Goal: Navigation & Orientation: Find specific page/section

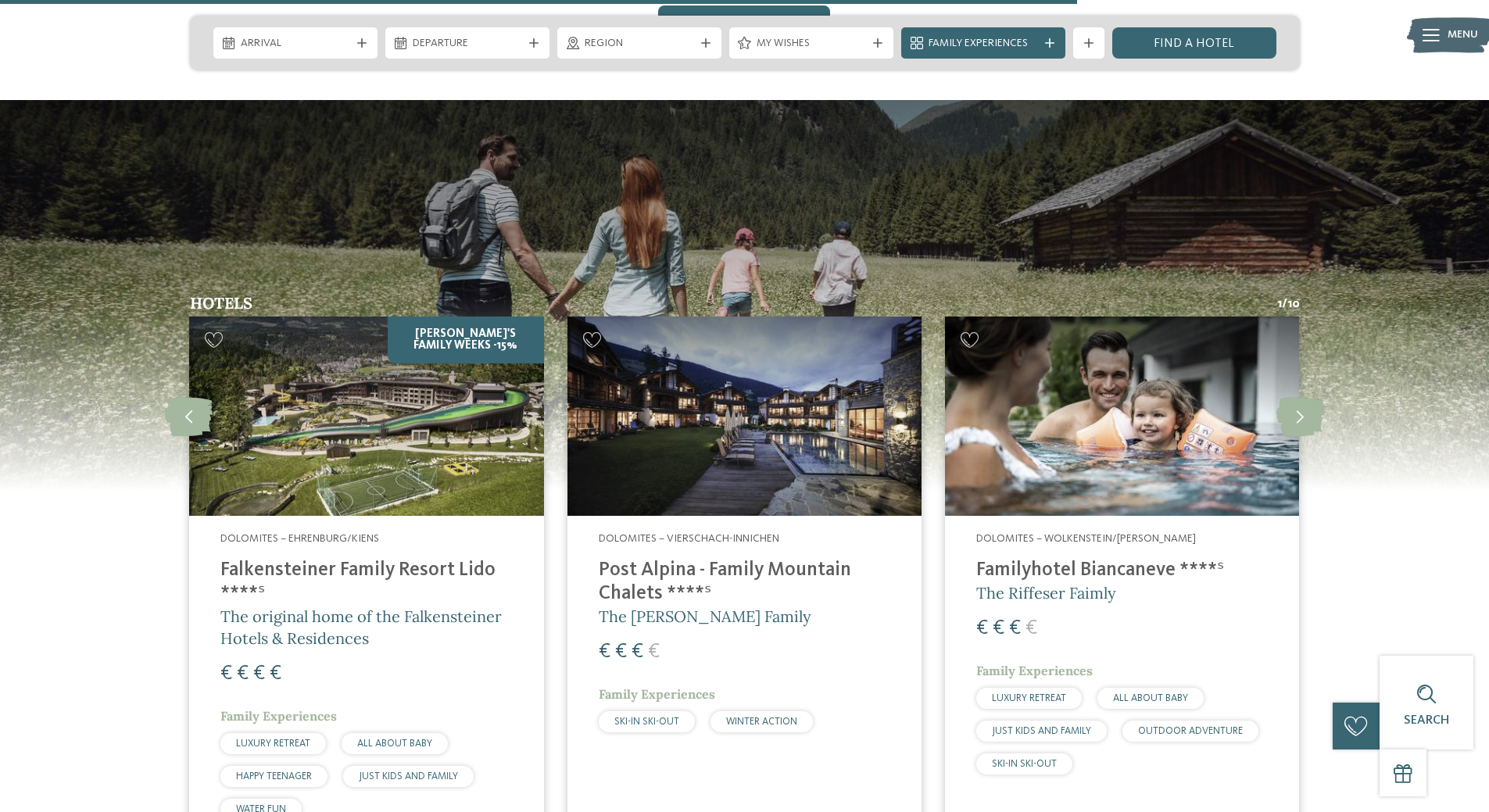
scroll to position [2343, 0]
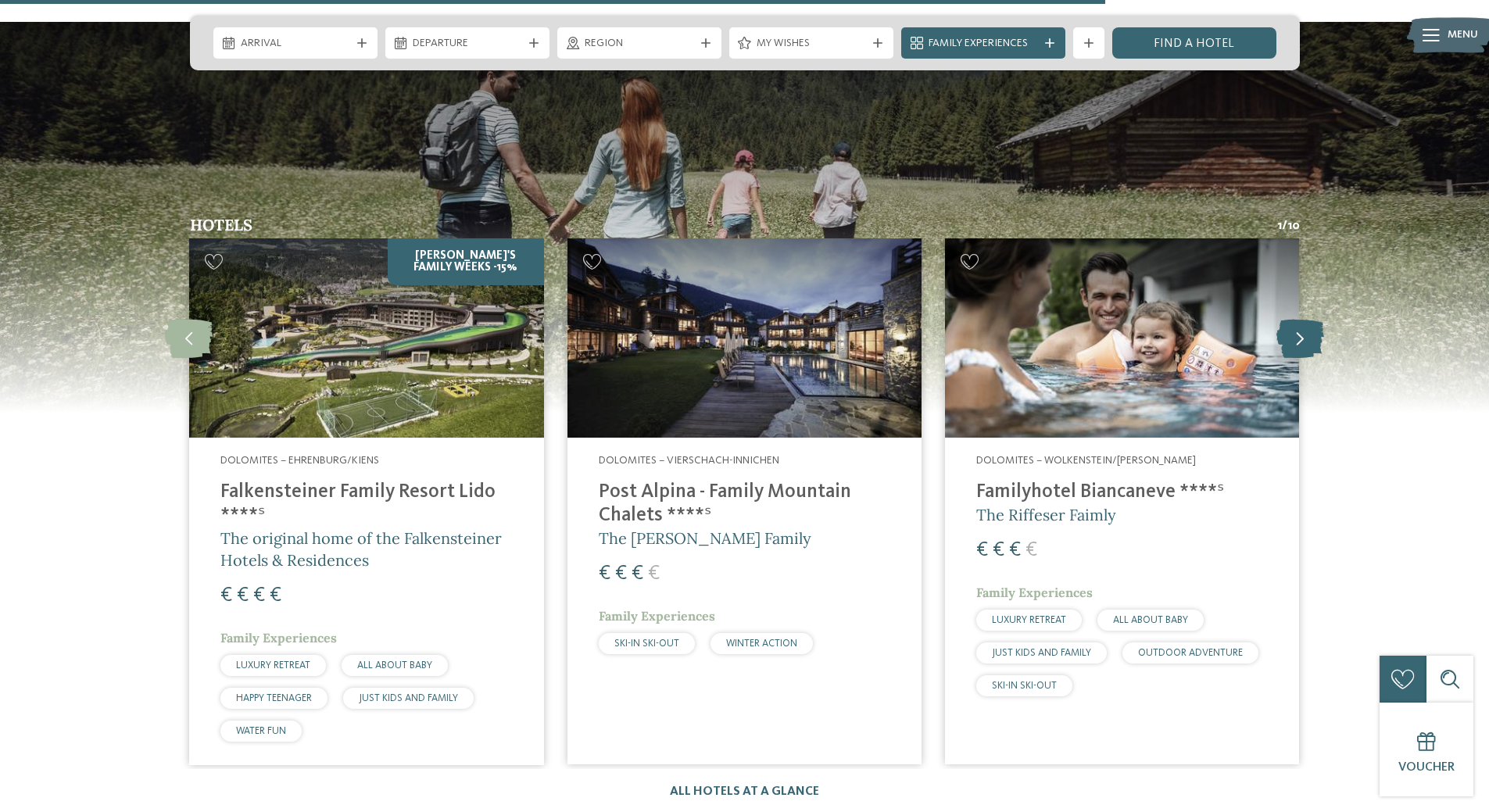
click at [1302, 318] on icon at bounding box center [1300, 337] width 48 height 39
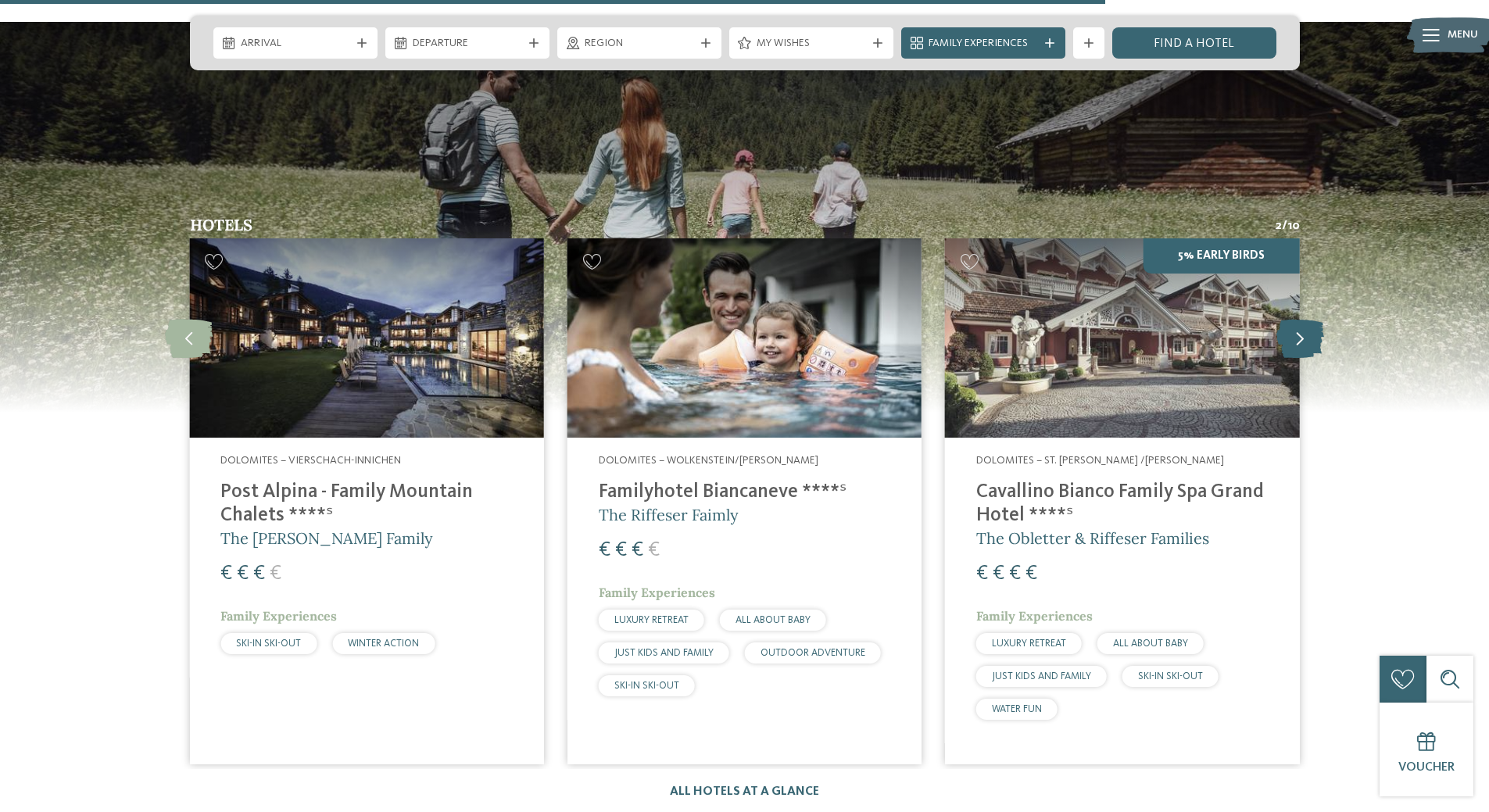
click at [1302, 318] on icon at bounding box center [1300, 337] width 48 height 39
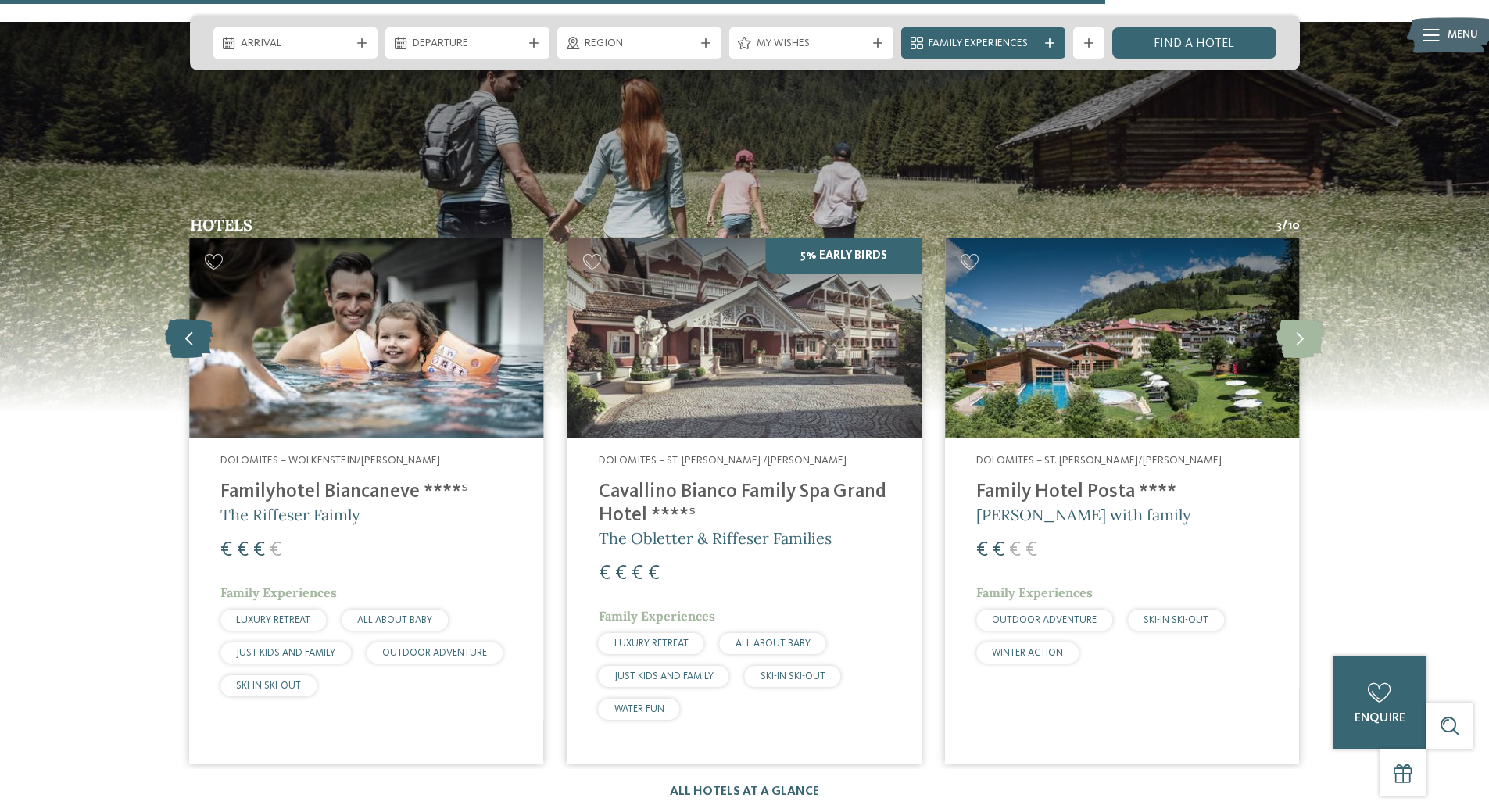
click at [193, 318] on icon at bounding box center [188, 337] width 48 height 39
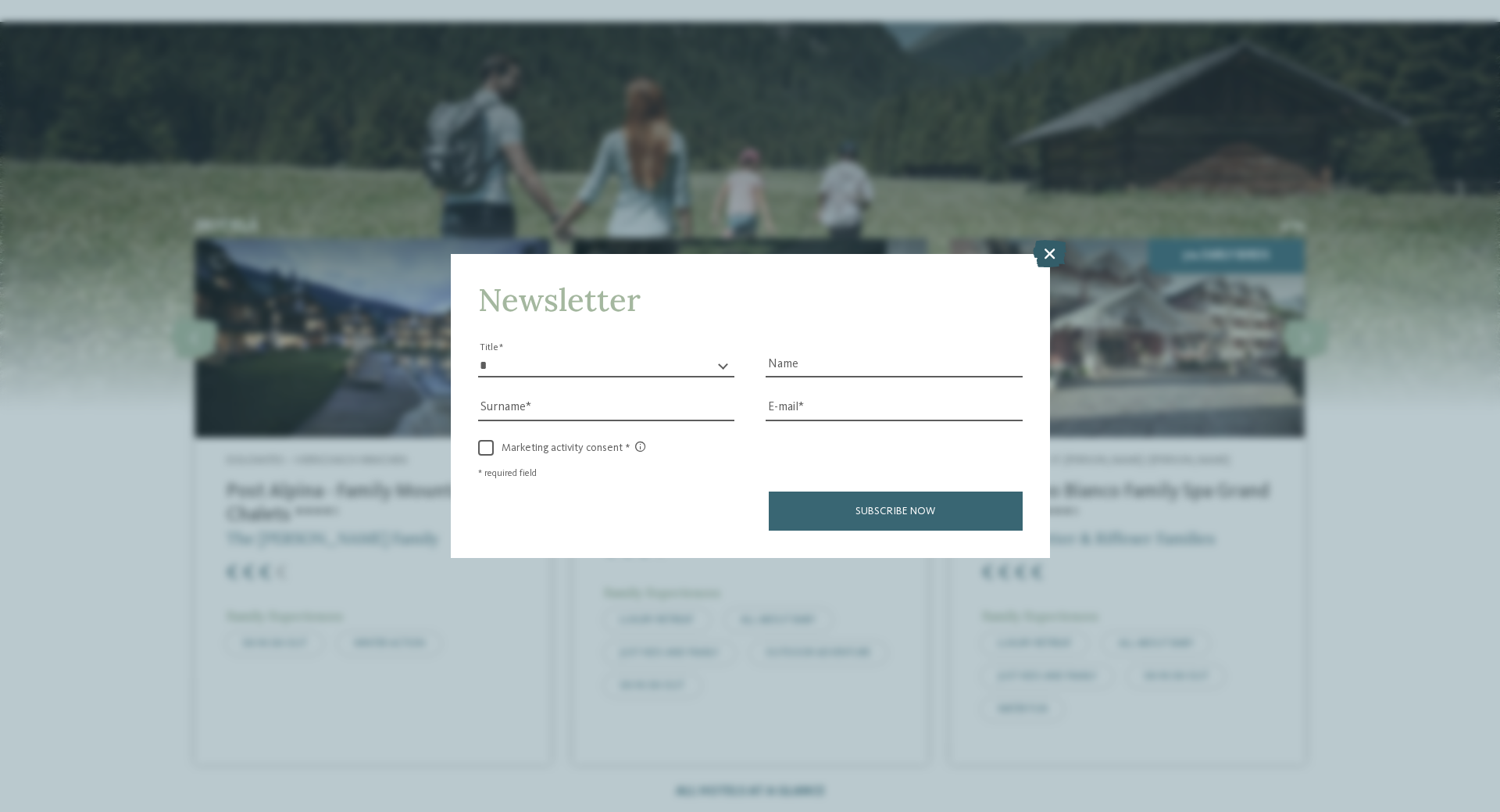
click at [1050, 247] on icon at bounding box center [1049, 254] width 33 height 27
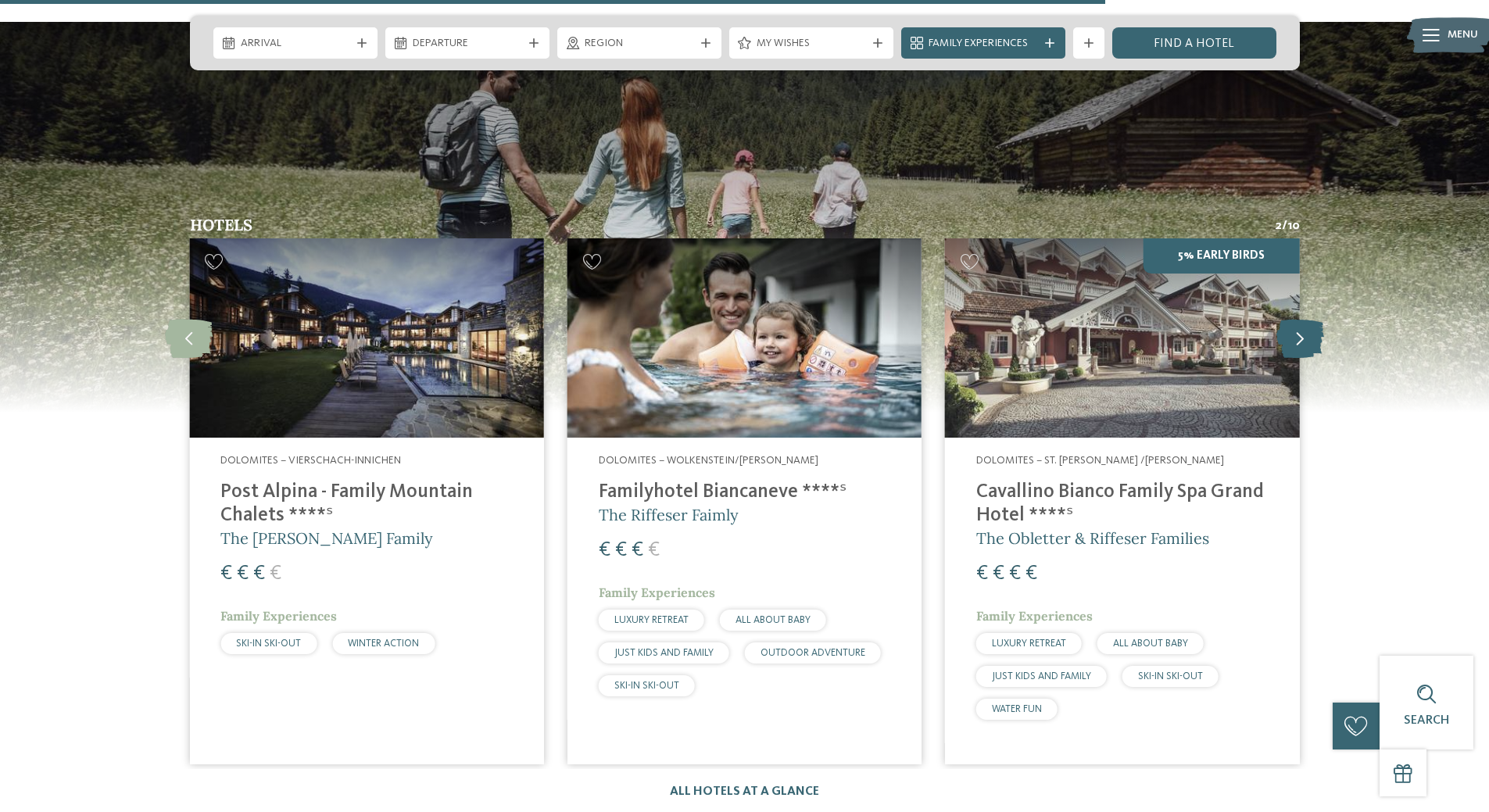
click at [1292, 318] on icon at bounding box center [1300, 337] width 48 height 39
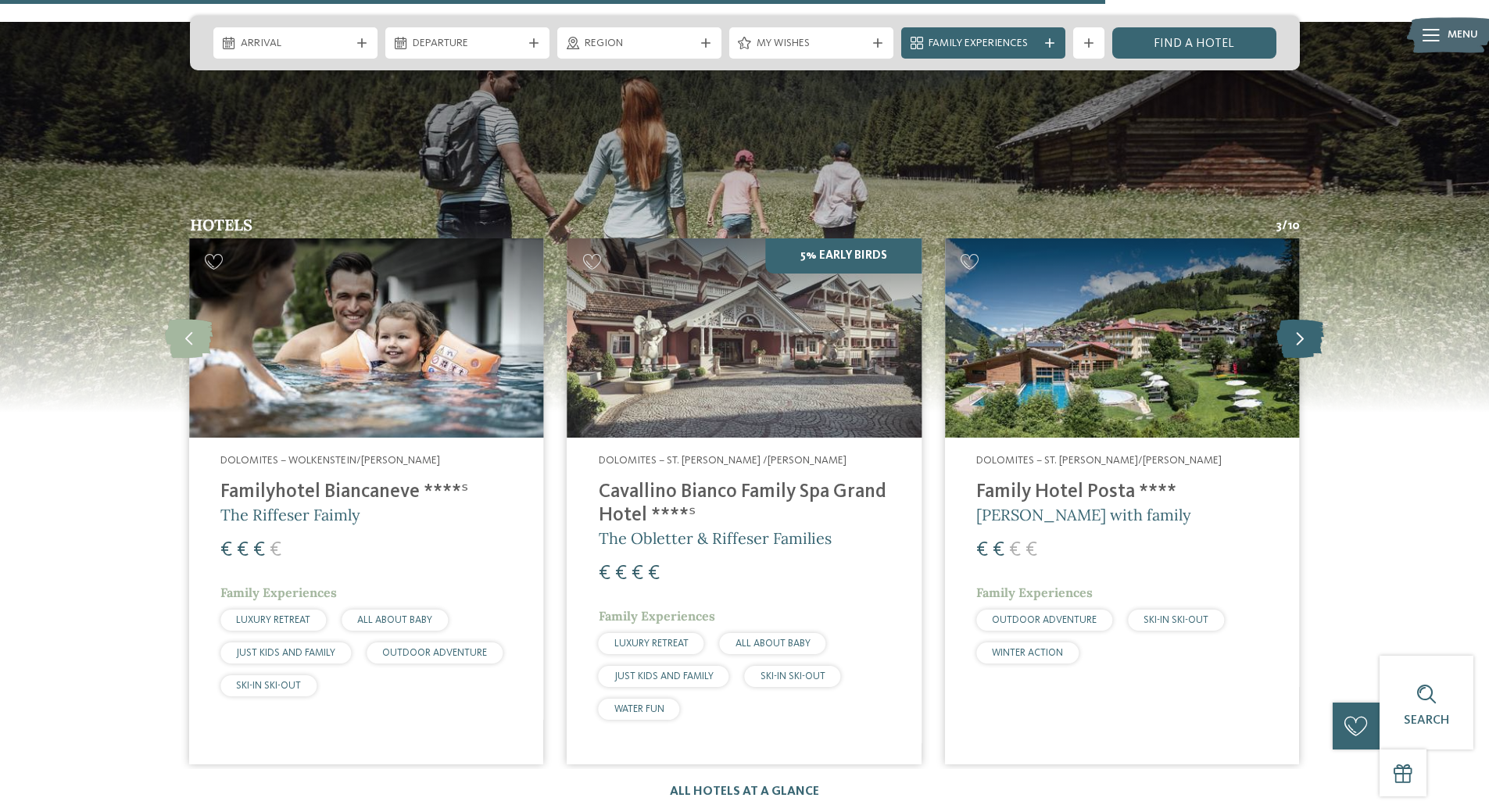
click at [1292, 318] on icon at bounding box center [1300, 337] width 48 height 39
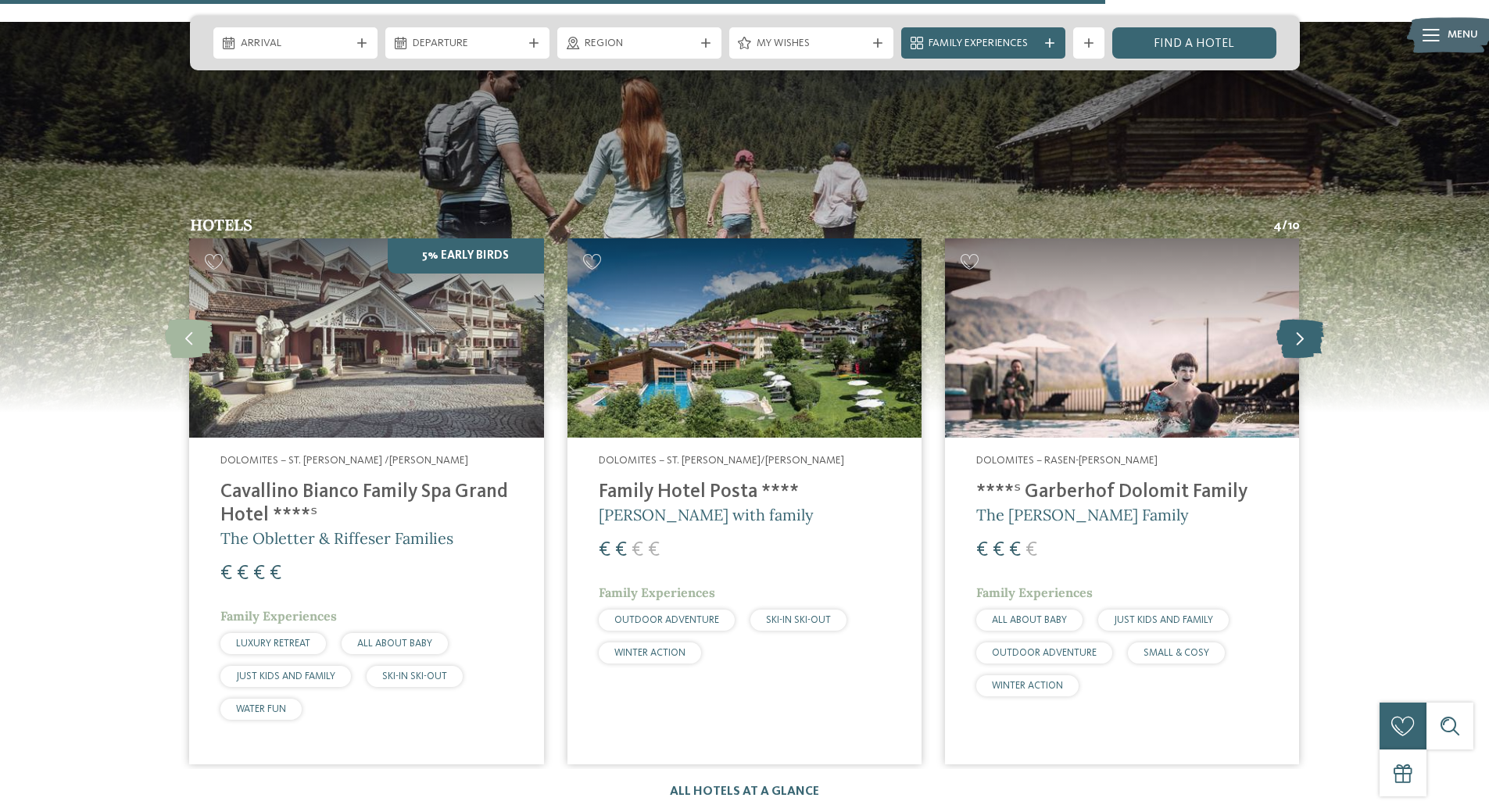
drag, startPoint x: 1292, startPoint y: 318, endPoint x: 1293, endPoint y: 334, distance: 16.0
click at [1293, 334] on icon at bounding box center [1300, 337] width 48 height 39
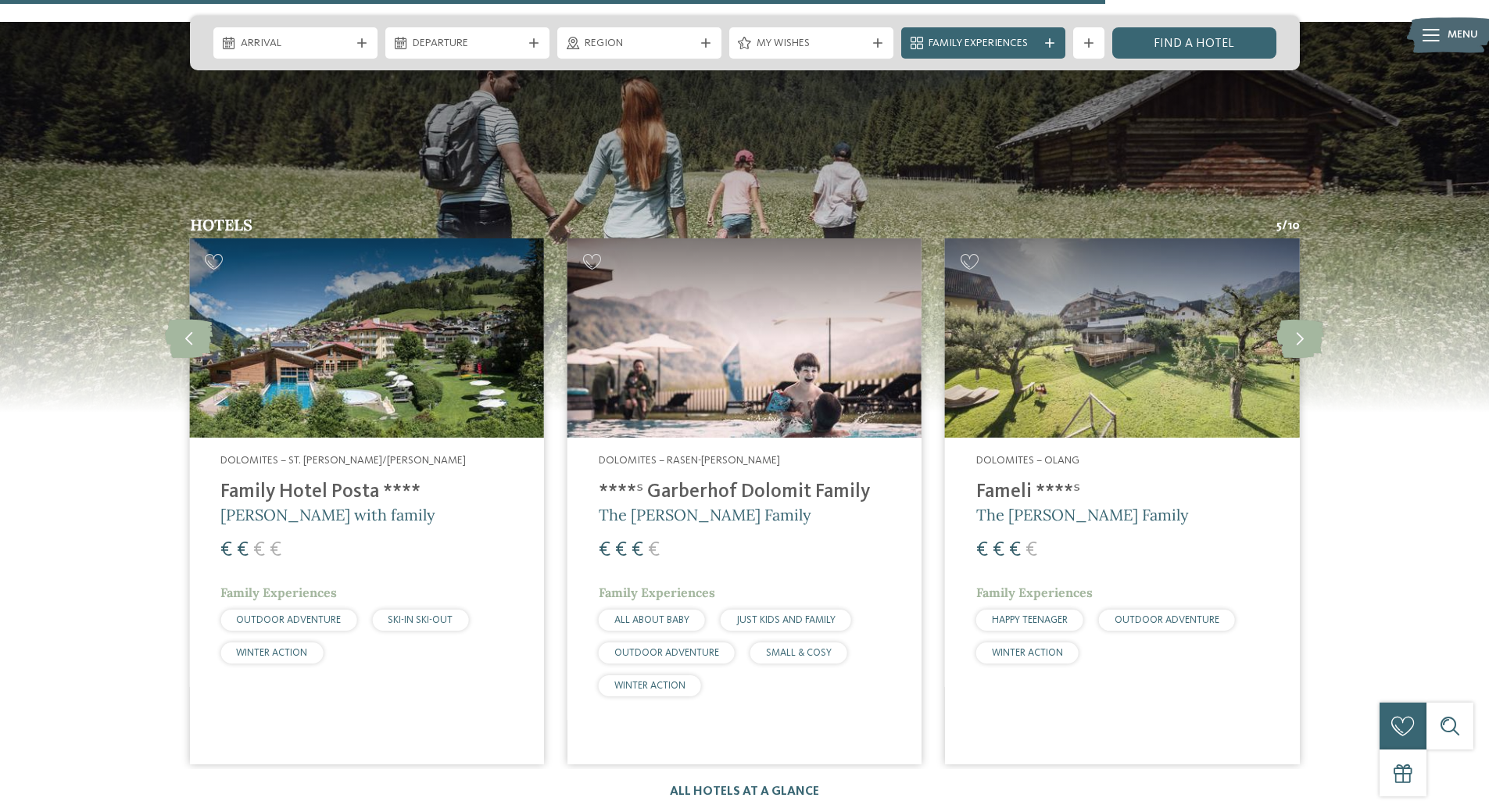
click at [681, 480] on h4 "****ˢ Garberhof Dolomit Family" at bounding box center [744, 492] width 292 height 23
click at [679, 504] on span "The Preindl Family" at bounding box center [704, 514] width 212 height 20
click at [747, 342] on img at bounding box center [745, 338] width 354 height 200
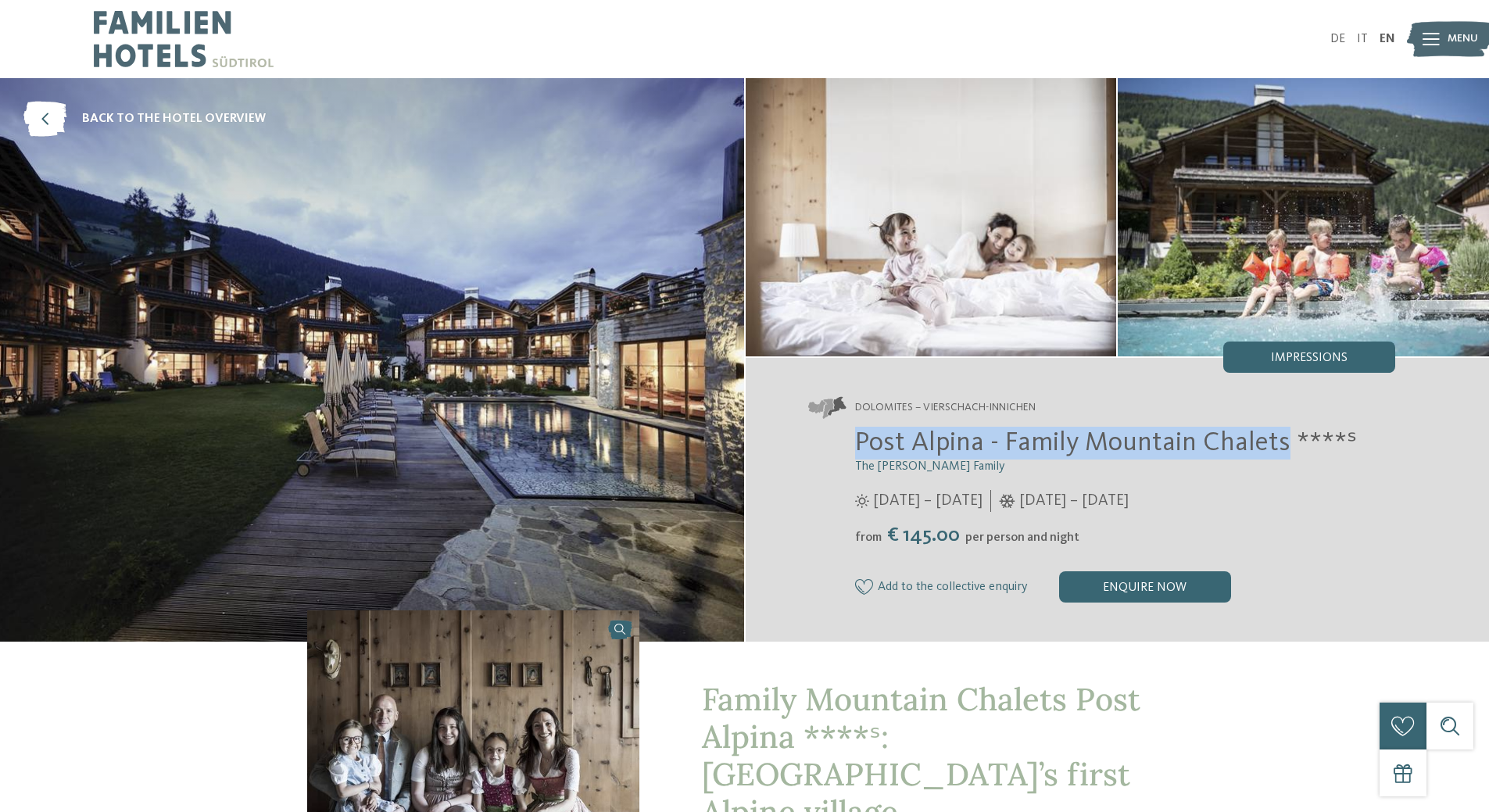
drag, startPoint x: 854, startPoint y: 444, endPoint x: 1280, endPoint y: 434, distance: 426.1
click at [1280, 434] on span "Post Alpina - Family Mountain Chalets ****ˢ" at bounding box center [1106, 442] width 502 height 27
copy span "Post Alpina - Family Mountain Chalets"
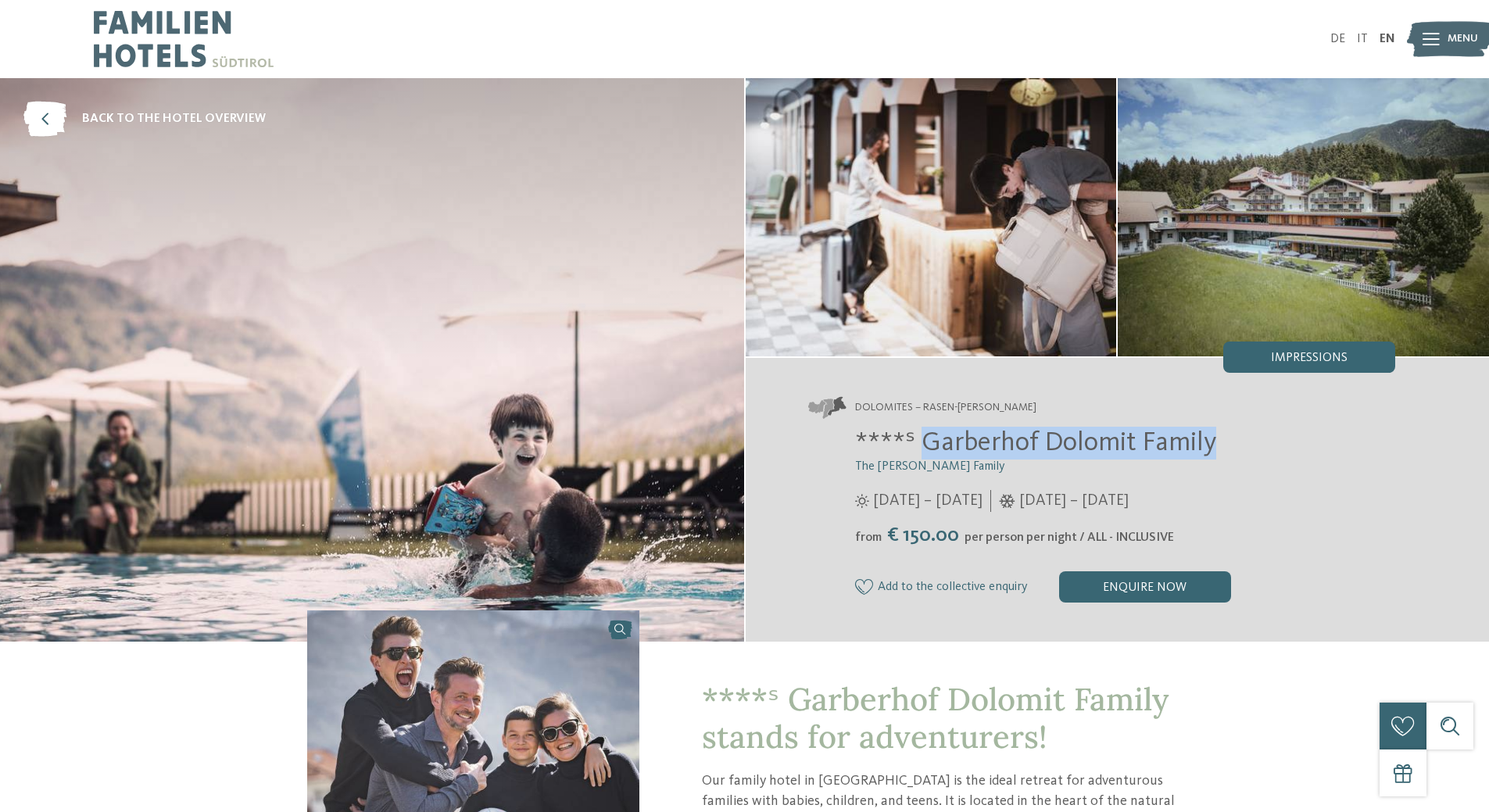
drag, startPoint x: 921, startPoint y: 441, endPoint x: 1211, endPoint y: 440, distance: 290.0
click at [1211, 440] on span "****ˢ Garberhof Dolomit Family" at bounding box center [1035, 442] width 361 height 27
copy span "Garberhof Dolomit Family"
